Goal: Contribute content: Add original content to the website for others to see

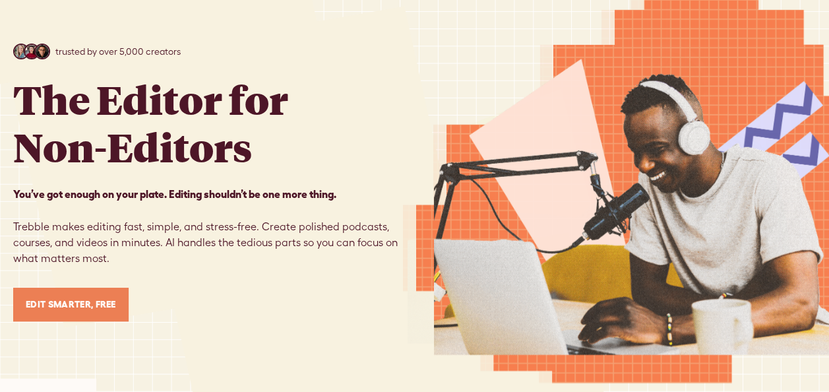
scroll to position [132, 0]
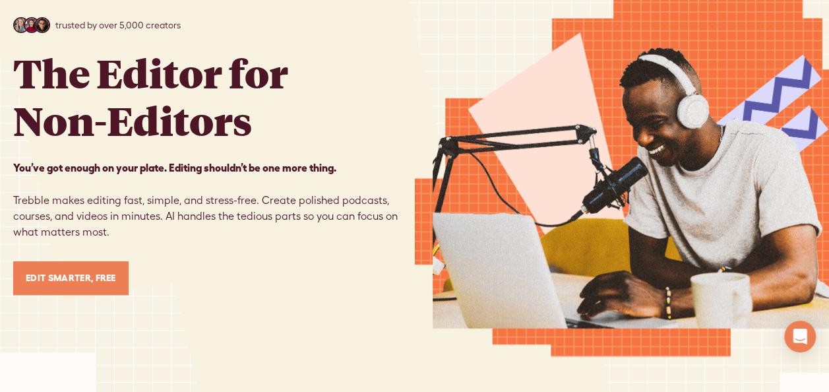
click at [66, 282] on link "Edit Smarter, Free" at bounding box center [70, 278] width 115 height 34
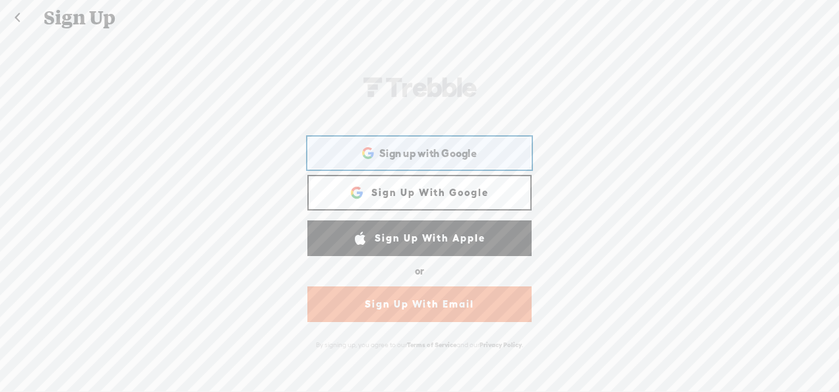
click at [407, 158] on span "Sign up with Google" at bounding box center [428, 153] width 98 height 14
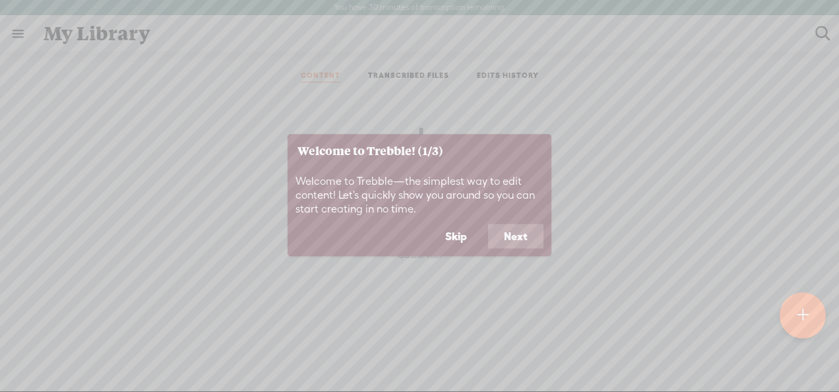
click at [465, 240] on button "Skip" at bounding box center [455, 236] width 53 height 25
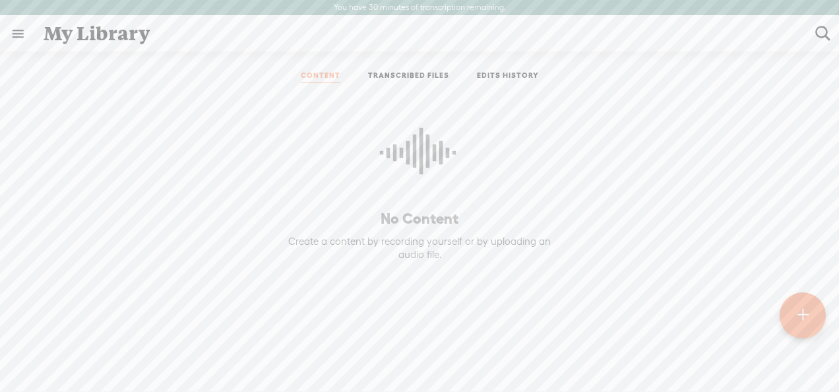
click at [799, 325] on t at bounding box center [803, 315] width 11 height 29
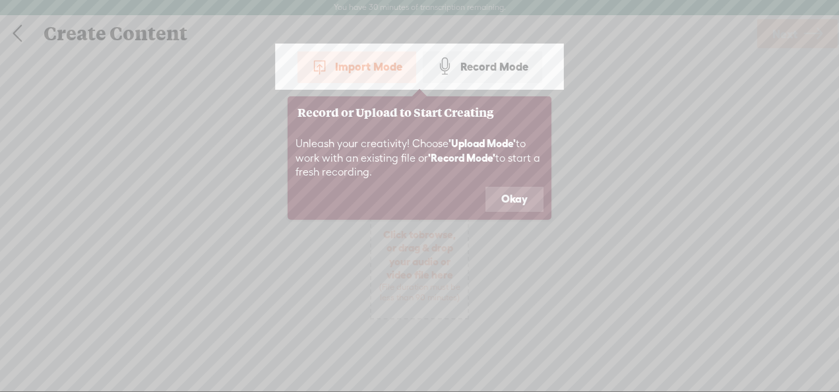
click at [479, 69] on div "Record Mode" at bounding box center [482, 66] width 119 height 33
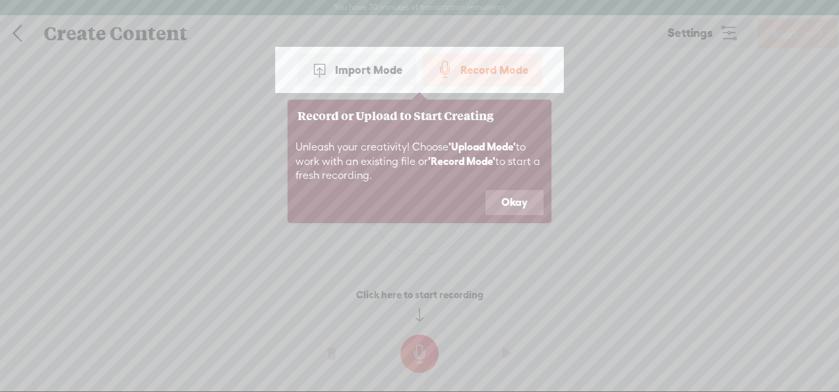
click at [511, 208] on button "Okay" at bounding box center [514, 202] width 58 height 25
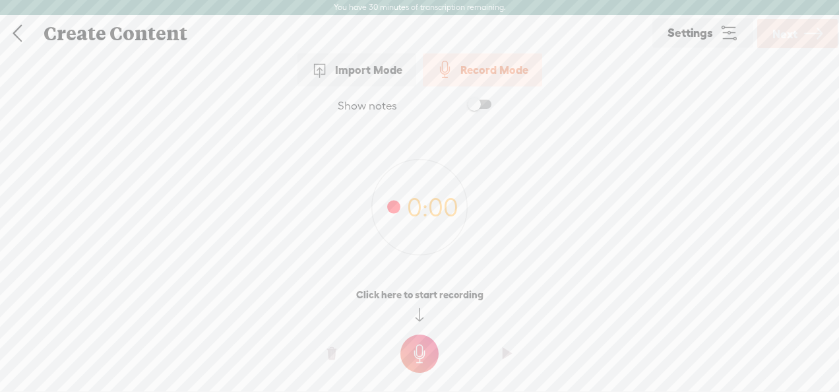
click at [423, 353] on t at bounding box center [419, 353] width 38 height 38
click at [259, 264] on div "0:00" at bounding box center [419, 199] width 839 height 146
click at [423, 364] on t at bounding box center [419, 363] width 38 height 38
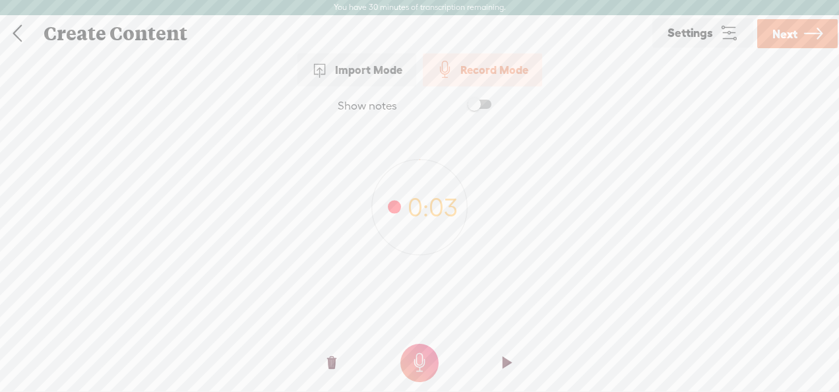
click at [810, 31] on icon at bounding box center [813, 34] width 18 height 34
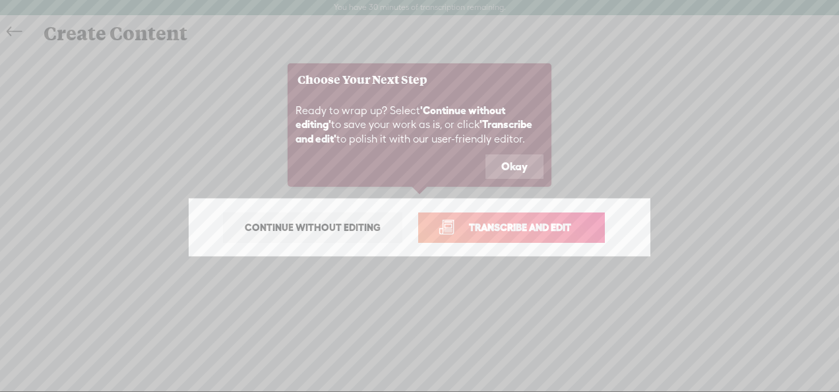
click at [453, 226] on link "Transcribe and edit" at bounding box center [511, 227] width 187 height 30
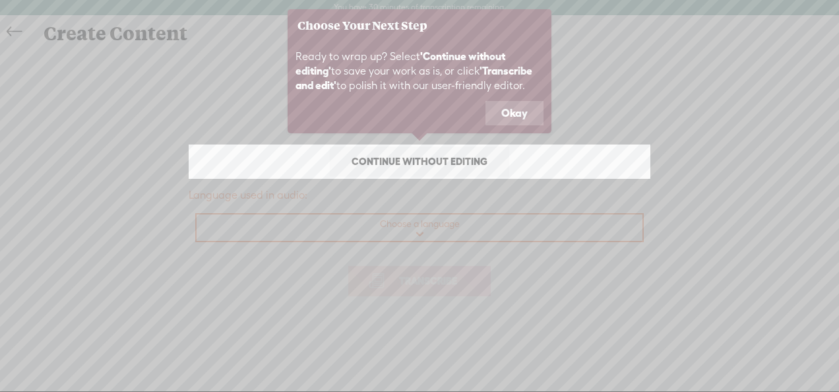
click at [427, 167] on span "Continue without editing" at bounding box center [420, 161] width 164 height 18
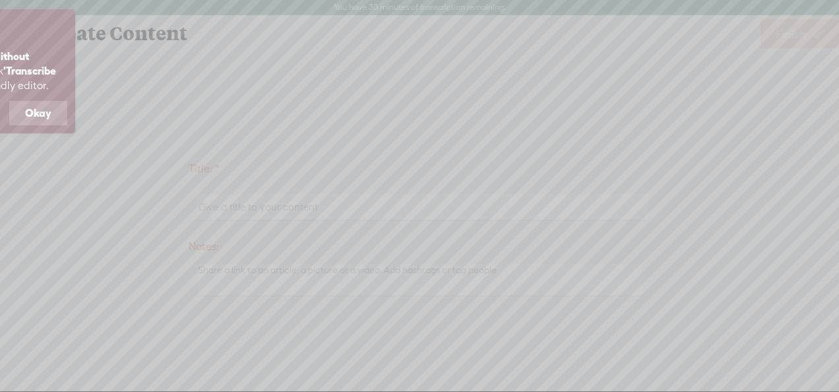
click at [26, 110] on button "Okay" at bounding box center [38, 113] width 58 height 25
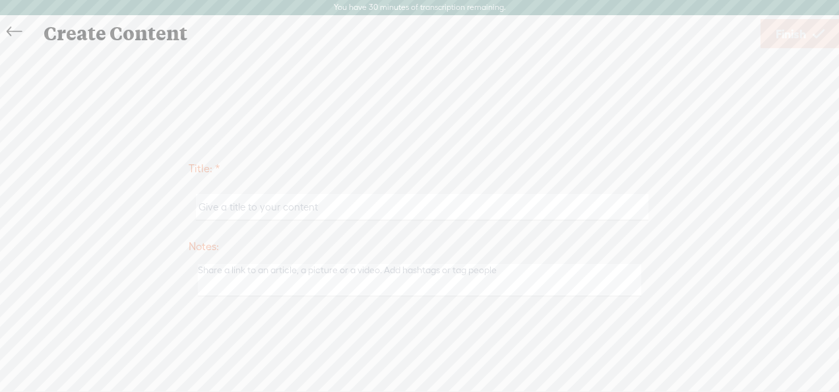
click at [320, 239] on label "Notes:" at bounding box center [420, 247] width 462 height 27
click at [0, 0] on select "The rest of the day 24 Hours 48 Hours 72 Hours 7 days 14 days 28 days" at bounding box center [0, 0] width 0 height 0
click at [406, 201] on input "text" at bounding box center [422, 207] width 452 height 26
click at [666, 248] on div "Title: * Notes: Save as a draft content Publish: Warning: Narration of your tex…" at bounding box center [419, 227] width 813 height 150
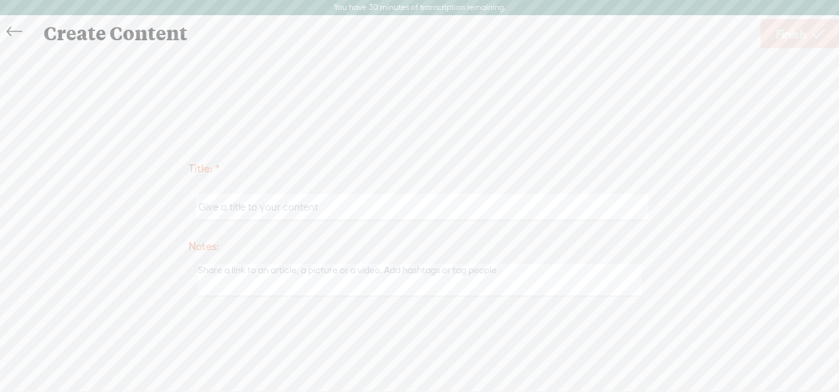
click at [392, 207] on input "text" at bounding box center [422, 207] width 452 height 26
type input "k"
click at [403, 282] on textarea at bounding box center [419, 280] width 443 height 32
type textarea "k"
click at [786, 31] on span "Finish" at bounding box center [791, 34] width 30 height 34
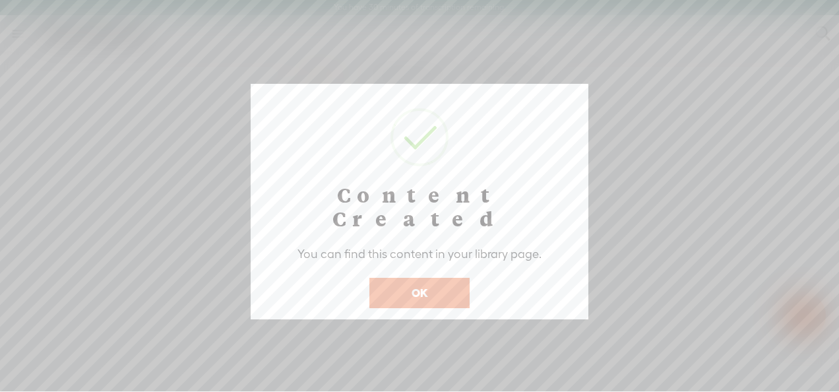
click at [433, 278] on button "OK" at bounding box center [419, 293] width 100 height 30
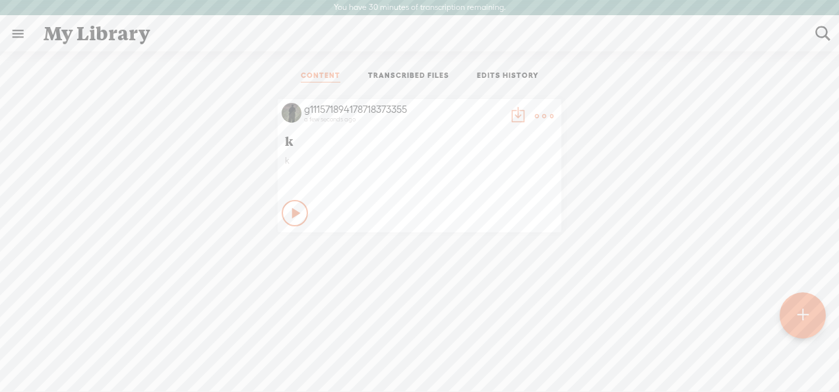
click at [290, 206] on icon at bounding box center [296, 212] width 13 height 13
click at [289, 218] on icon at bounding box center [295, 212] width 13 height 13
click at [290, 216] on icon at bounding box center [296, 212] width 13 height 13
click at [289, 215] on icon at bounding box center [295, 212] width 13 height 13
click at [290, 215] on icon at bounding box center [296, 212] width 13 height 13
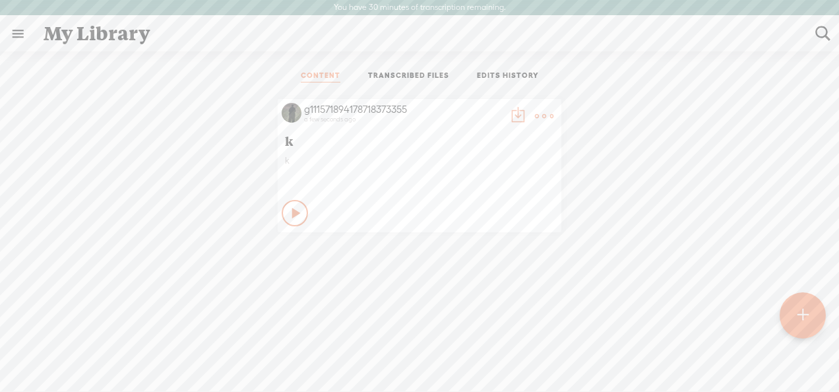
click at [798, 313] on t at bounding box center [802, 315] width 11 height 29
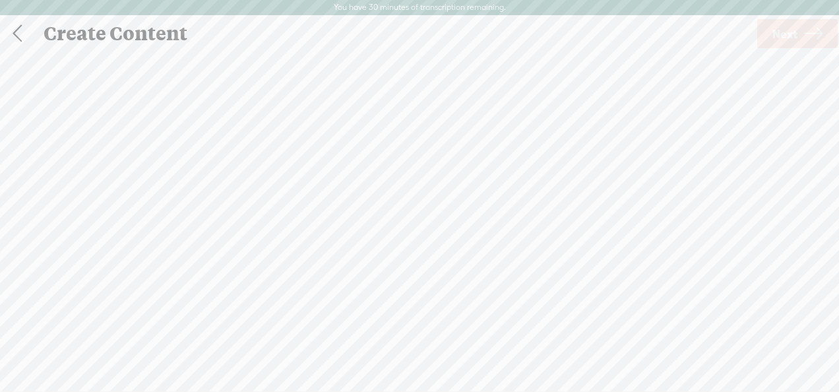
scroll to position [1, 0]
click at [410, 228] on span "Click to browse , or drag & drop your audio or video file here (File duration m…" at bounding box center [419, 264] width 96 height 89
click at [472, 69] on div "Record Mode" at bounding box center [482, 65] width 119 height 33
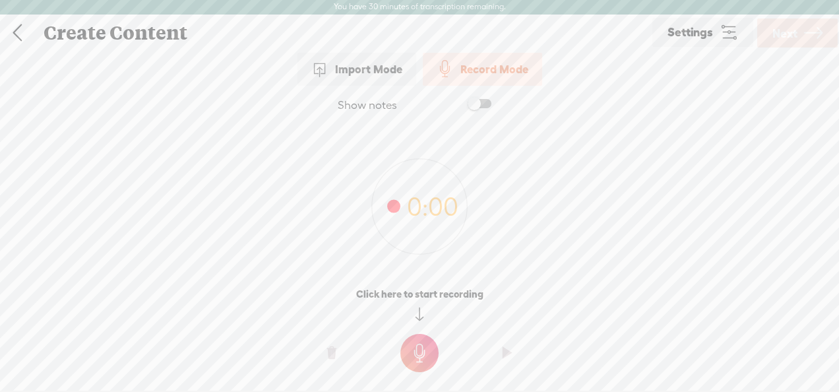
click at [489, 105] on span at bounding box center [480, 103] width 24 height 9
click at [726, 28] on icon at bounding box center [729, 32] width 18 height 18
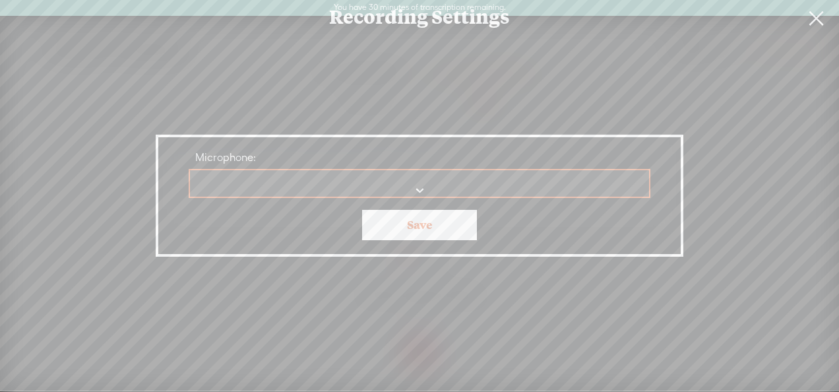
scroll to position [0, 0]
click at [817, 18] on link at bounding box center [815, 18] width 33 height 37
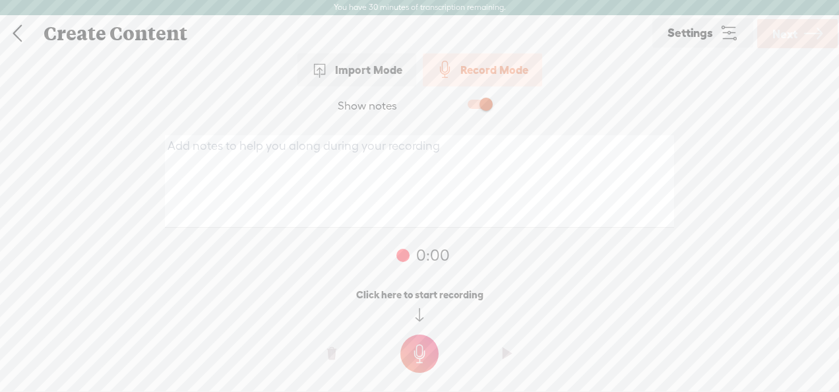
click at [71, 67] on div "Record Mode Import Mode Record Mode Text Language: *: English (US) English (US)…" at bounding box center [419, 227] width 839 height 354
click at [24, 44] on link at bounding box center [17, 33] width 33 height 34
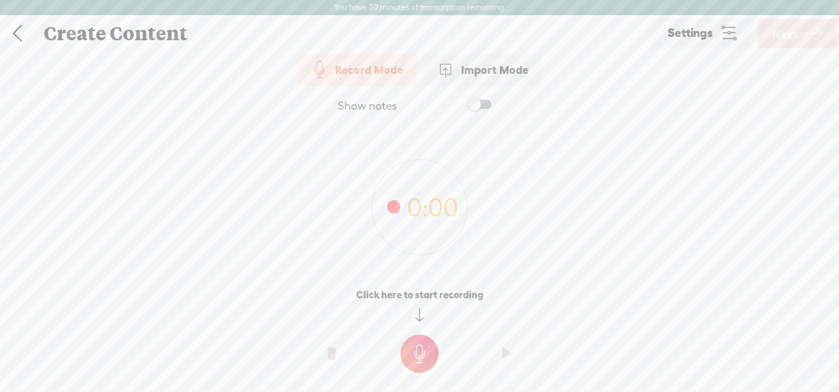
click at [424, 350] on t at bounding box center [419, 353] width 38 height 38
click at [412, 358] on t at bounding box center [419, 363] width 38 height 38
